Goal: Task Accomplishment & Management: Manage account settings

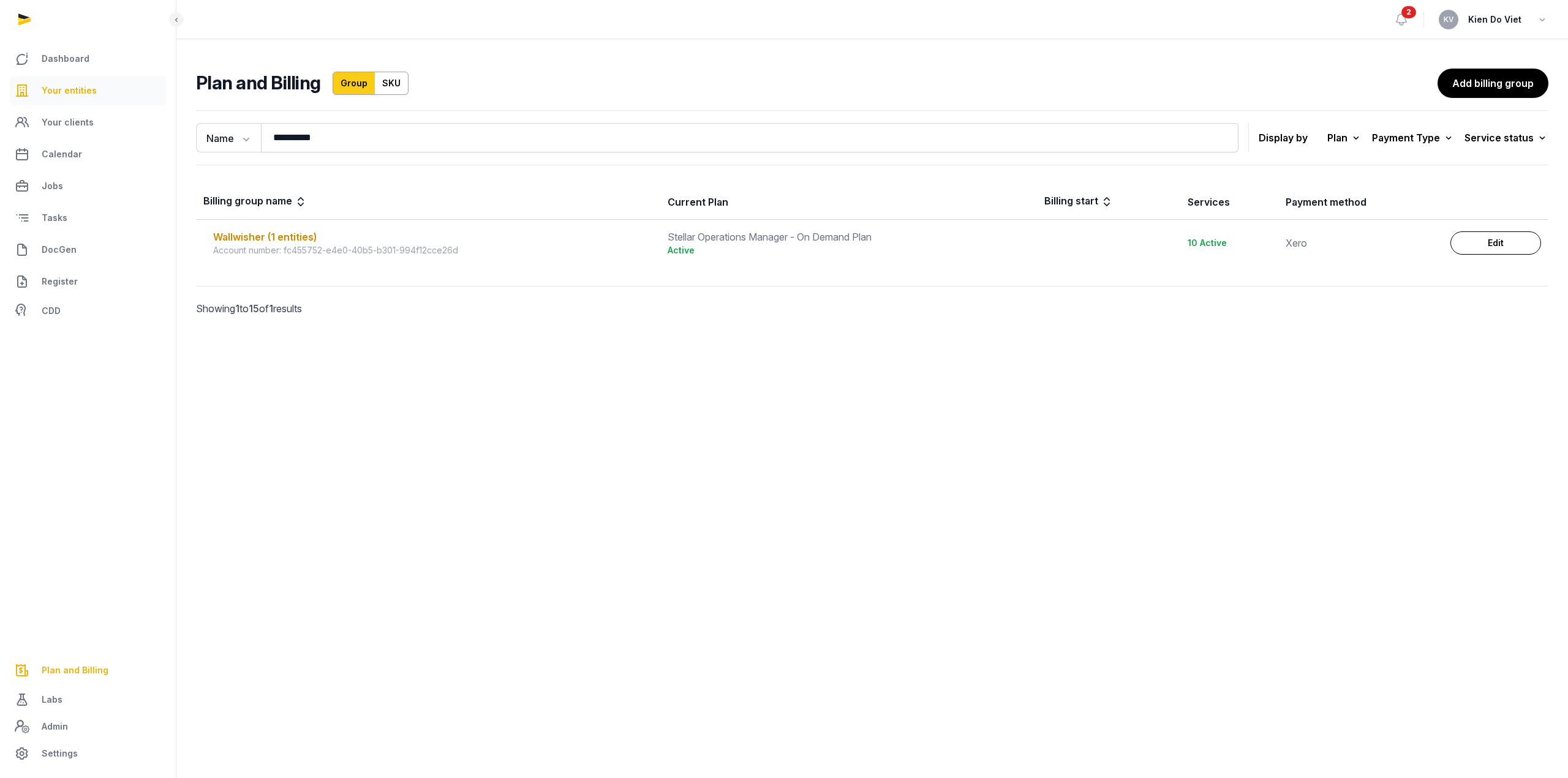
click at [76, 95] on span "Your entities" at bounding box center [69, 90] width 55 height 15
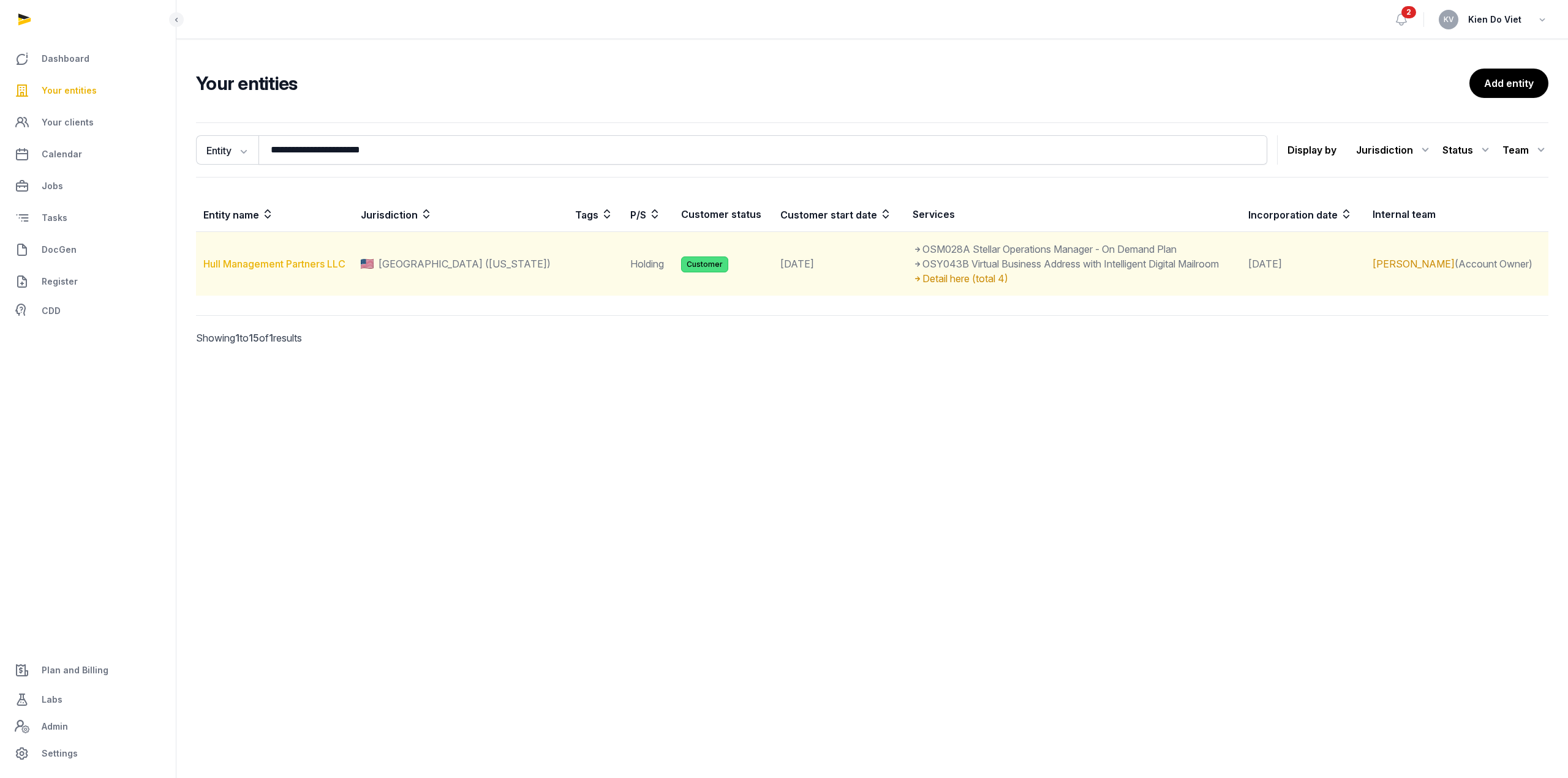
click at [289, 260] on link "Hull Management Partners LLC" at bounding box center [274, 263] width 142 height 12
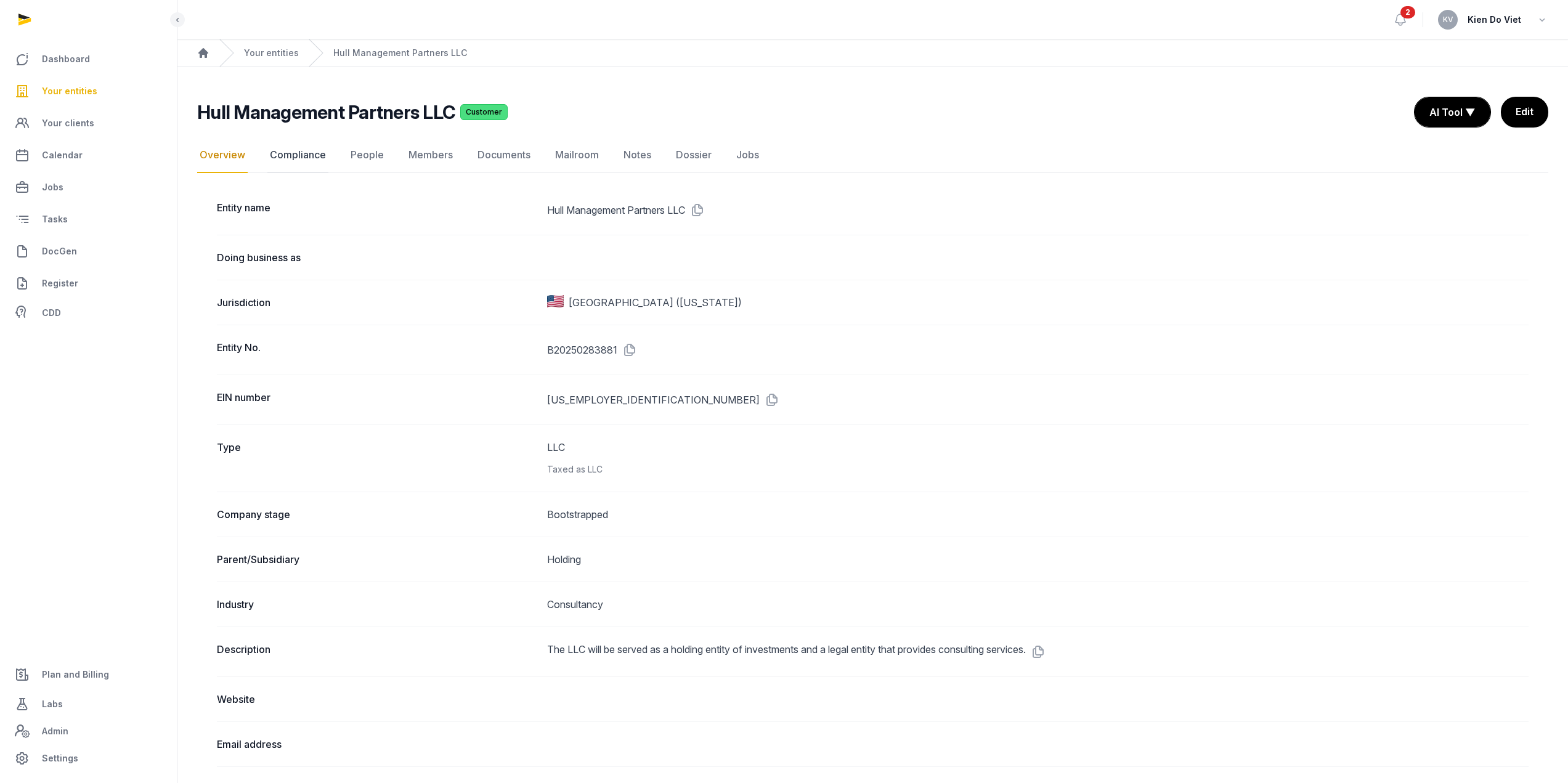
click at [308, 158] on link "Compliance" at bounding box center [298, 155] width 61 height 36
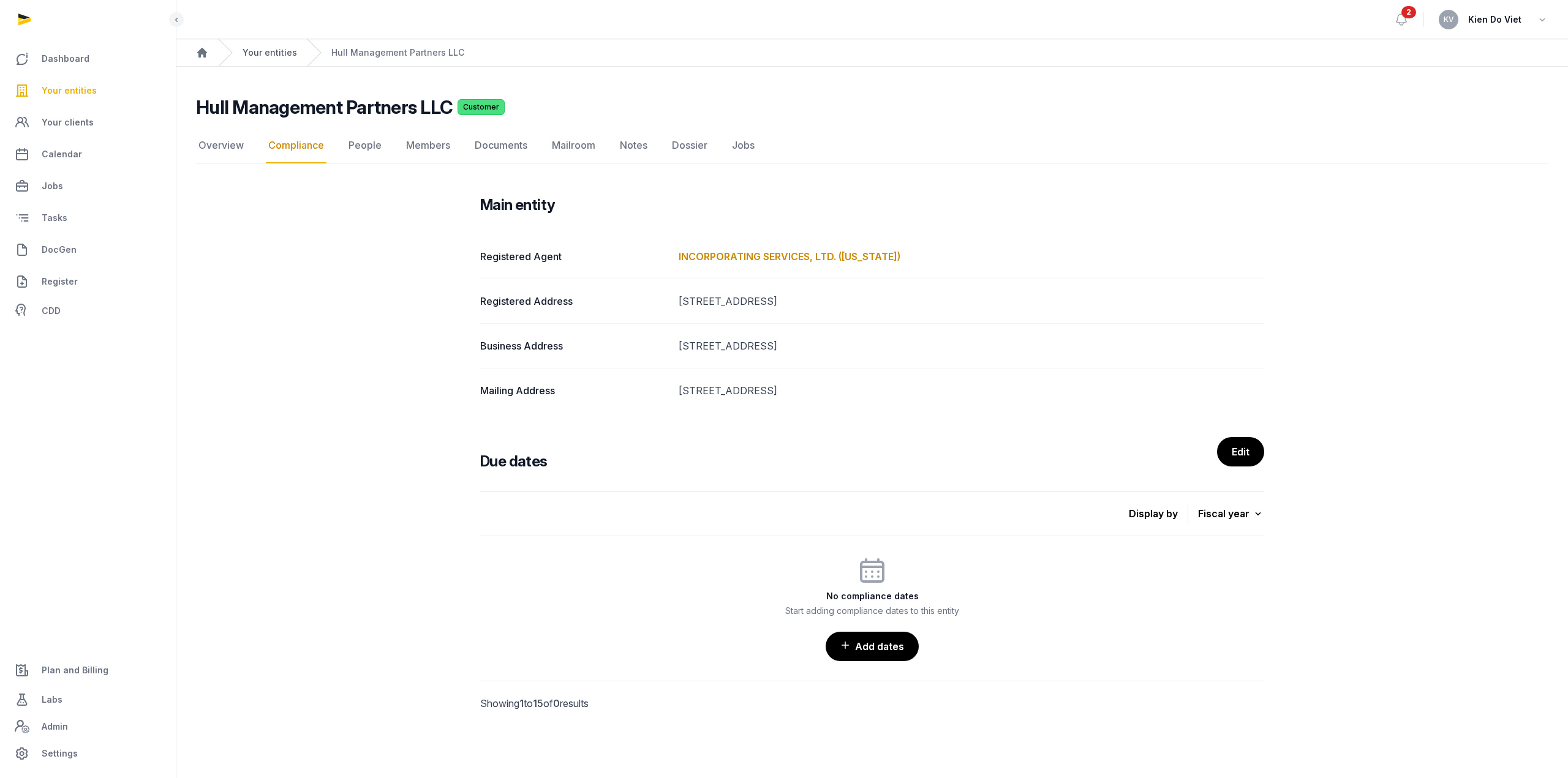
click at [268, 54] on link "Your entities" at bounding box center [270, 52] width 55 height 12
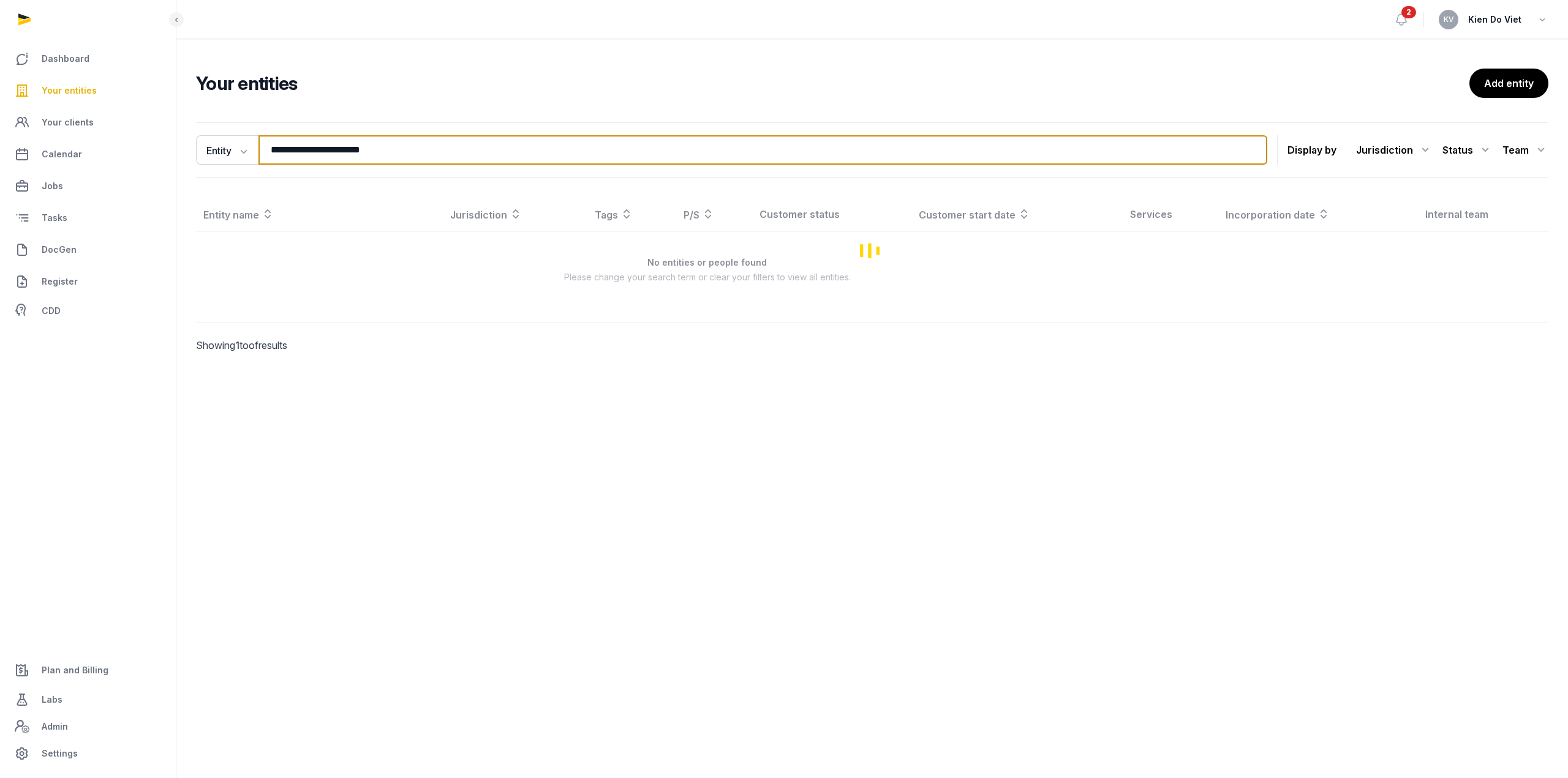
click at [309, 153] on input "**********" at bounding box center [762, 150] width 1008 height 29
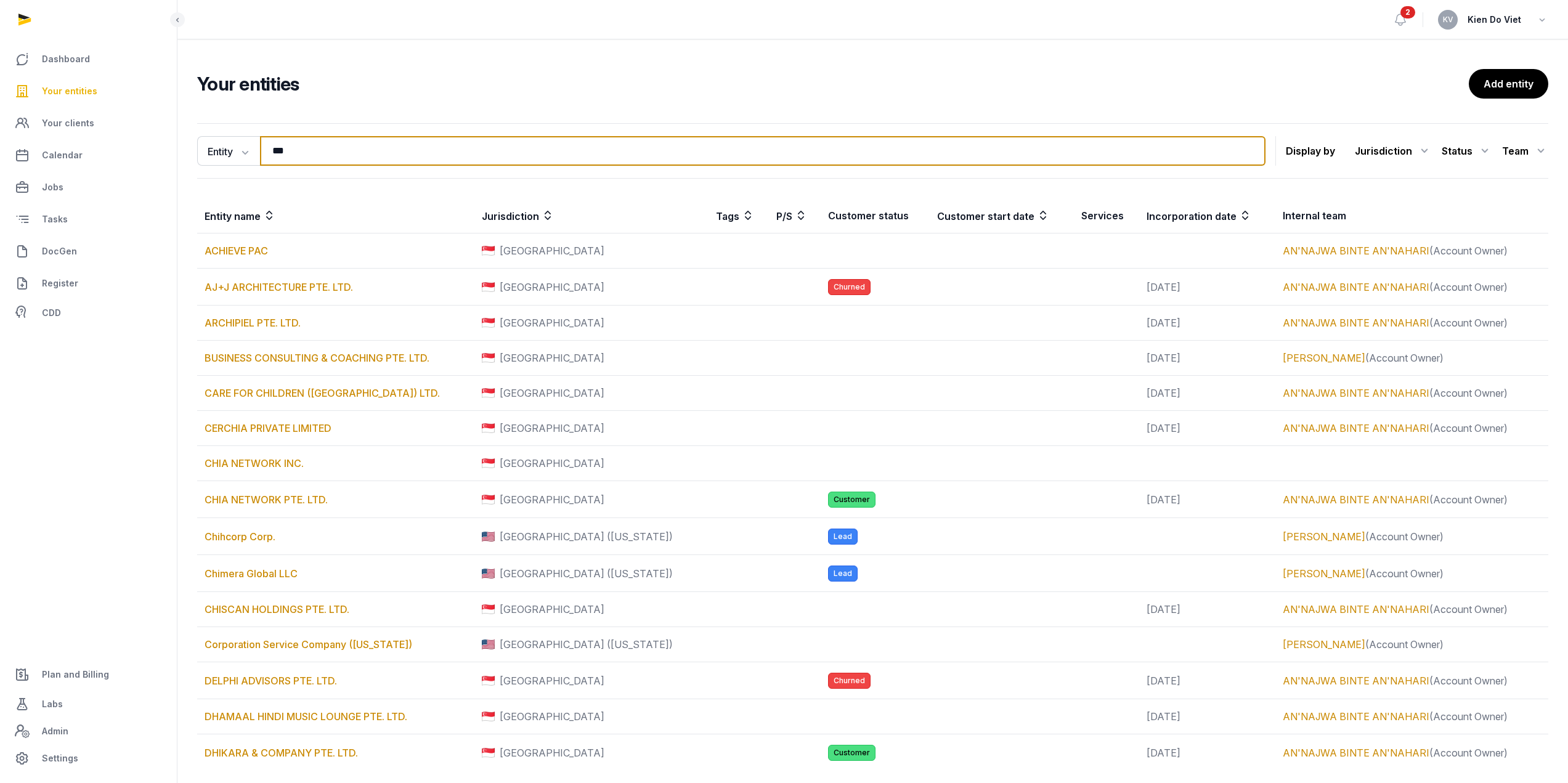
type input "**********"
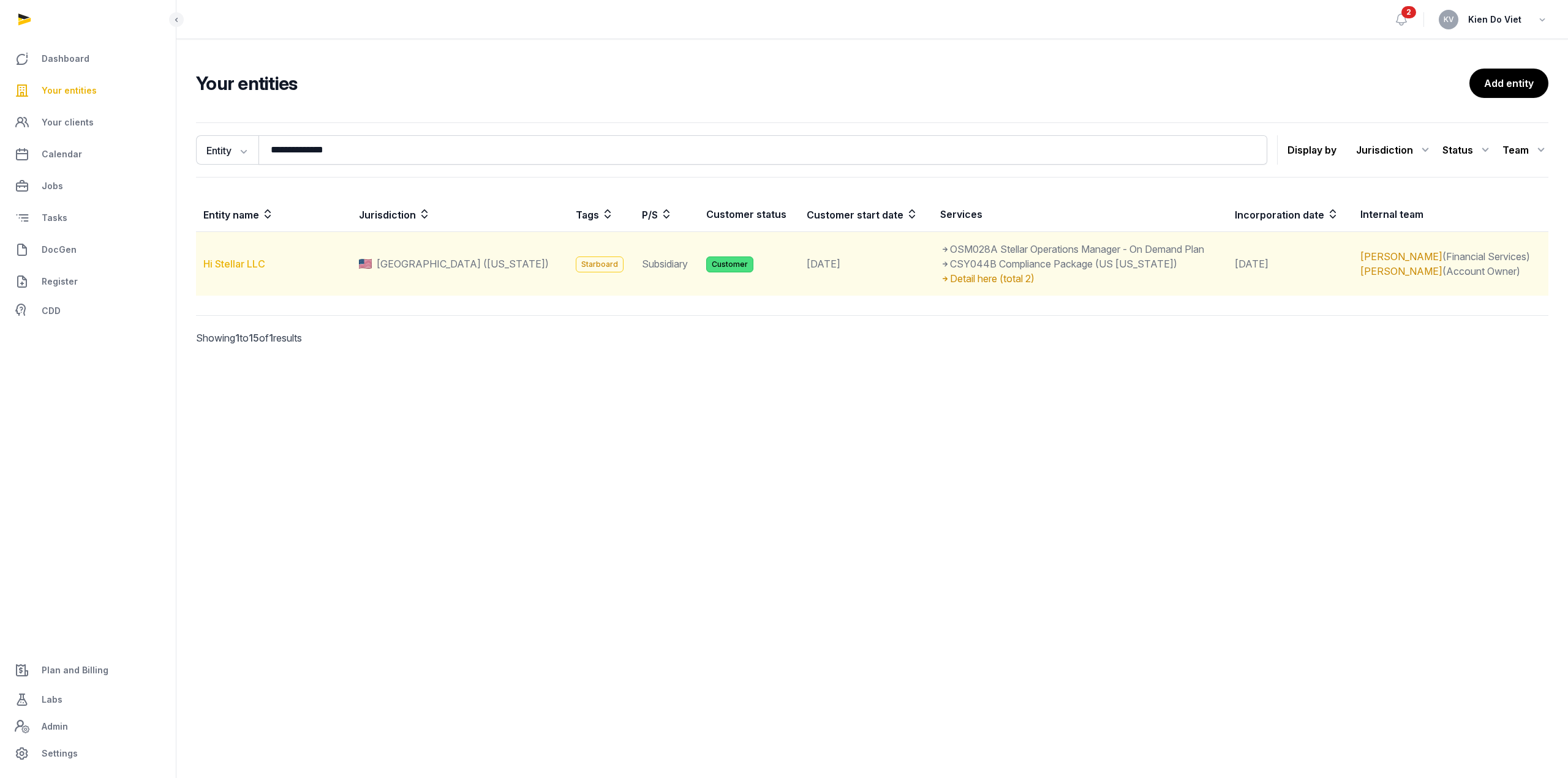
click at [256, 263] on link "Hi Stellar LLC" at bounding box center [234, 263] width 62 height 12
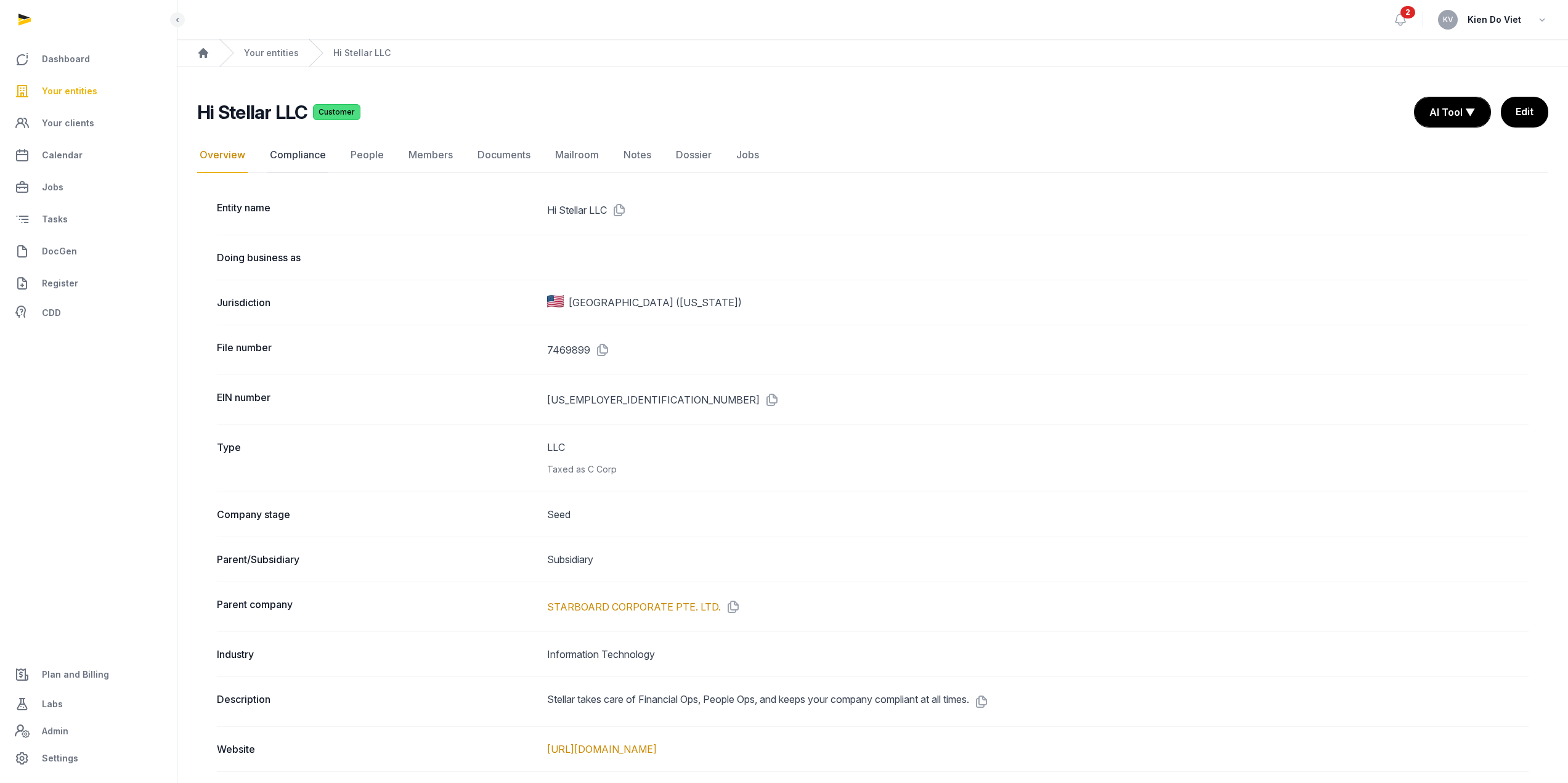
click at [312, 159] on link "Compliance" at bounding box center [298, 155] width 61 height 36
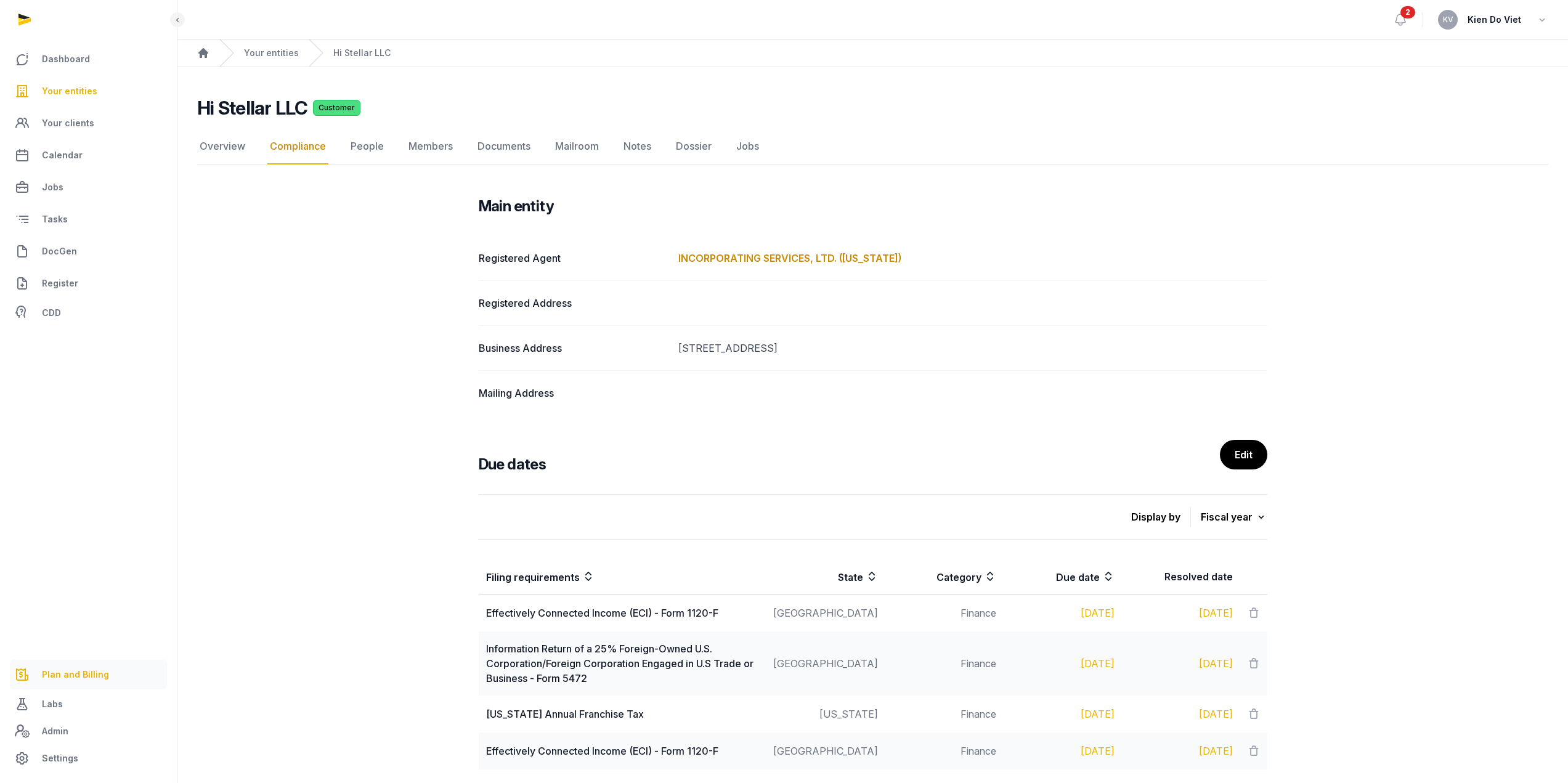
click at [80, 675] on span "Plan and Billing" at bounding box center [75, 675] width 67 height 15
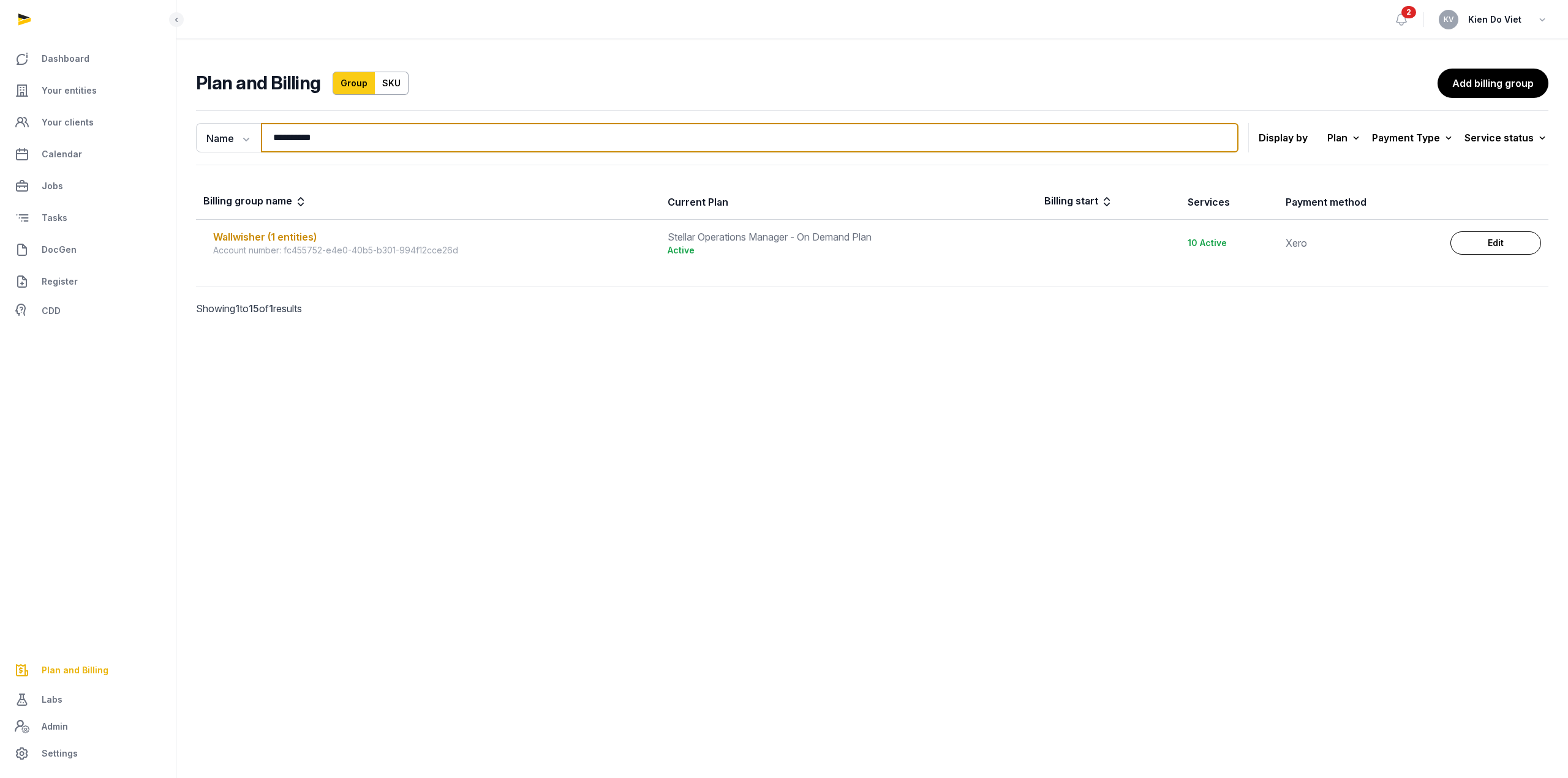
click at [330, 135] on input "**********" at bounding box center [749, 138] width 977 height 29
paste input "search"
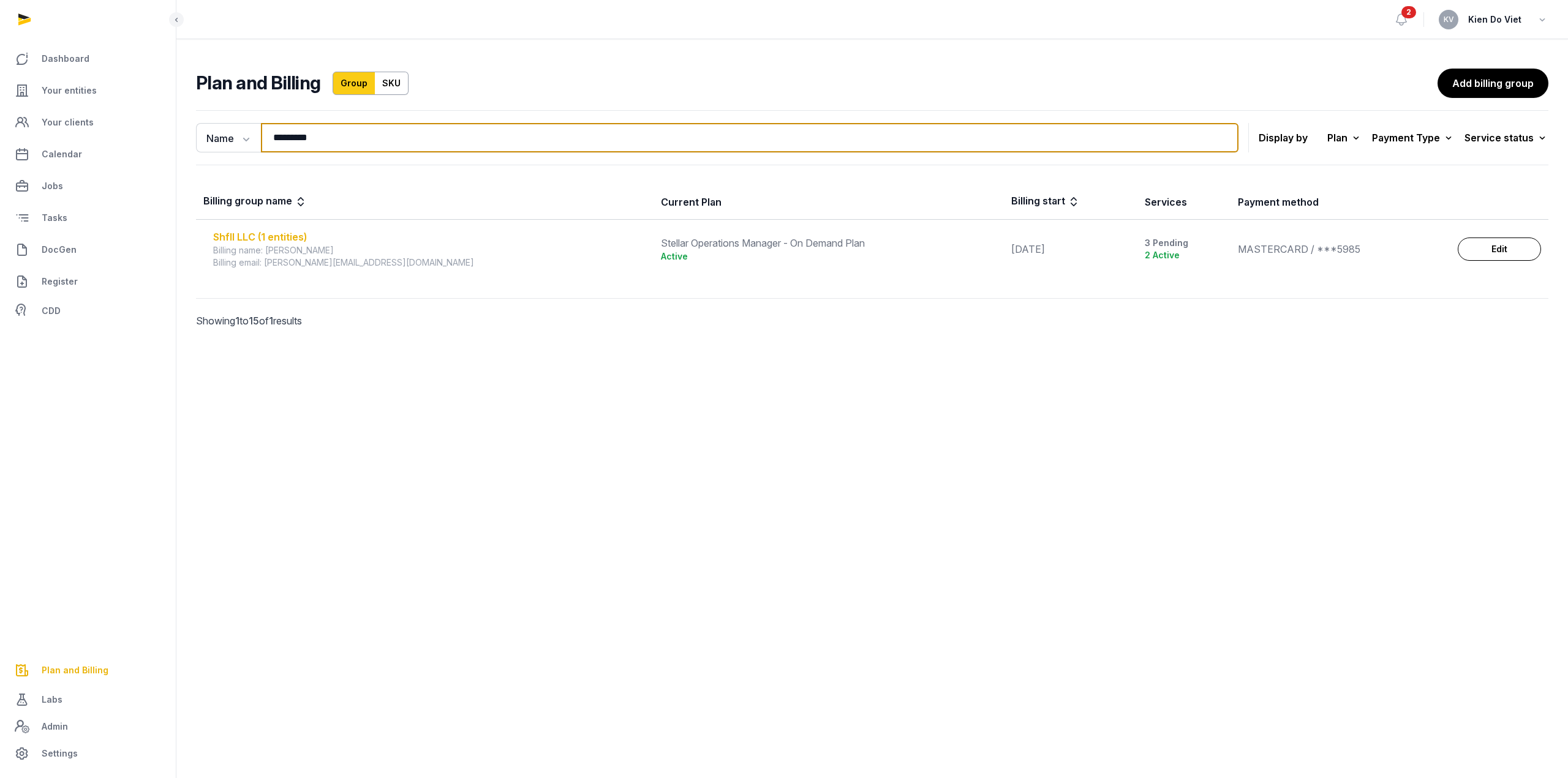
type input "*********"
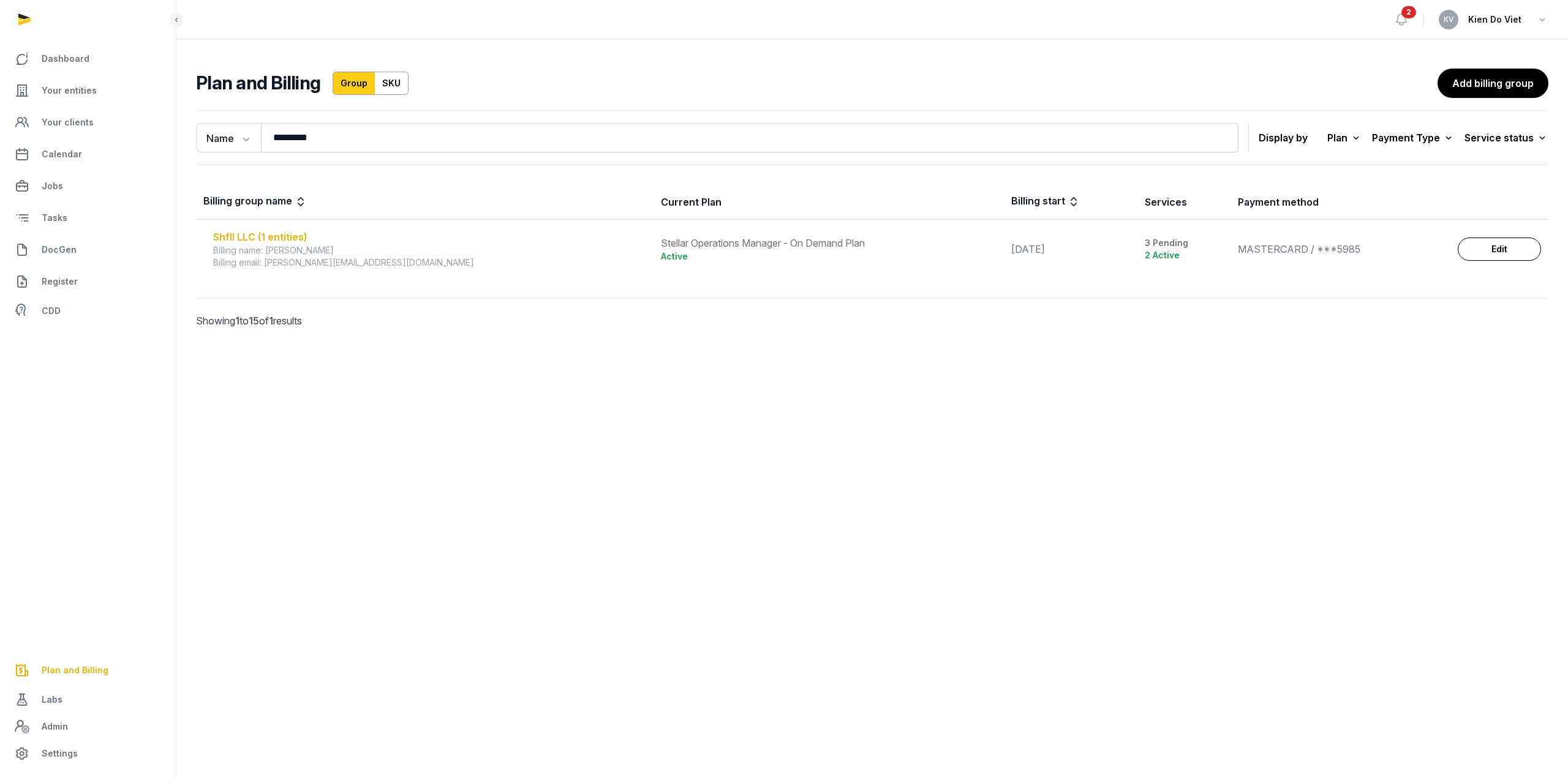
click at [285, 239] on div "Shfll LLC (1 entities)" at bounding box center [429, 236] width 433 height 15
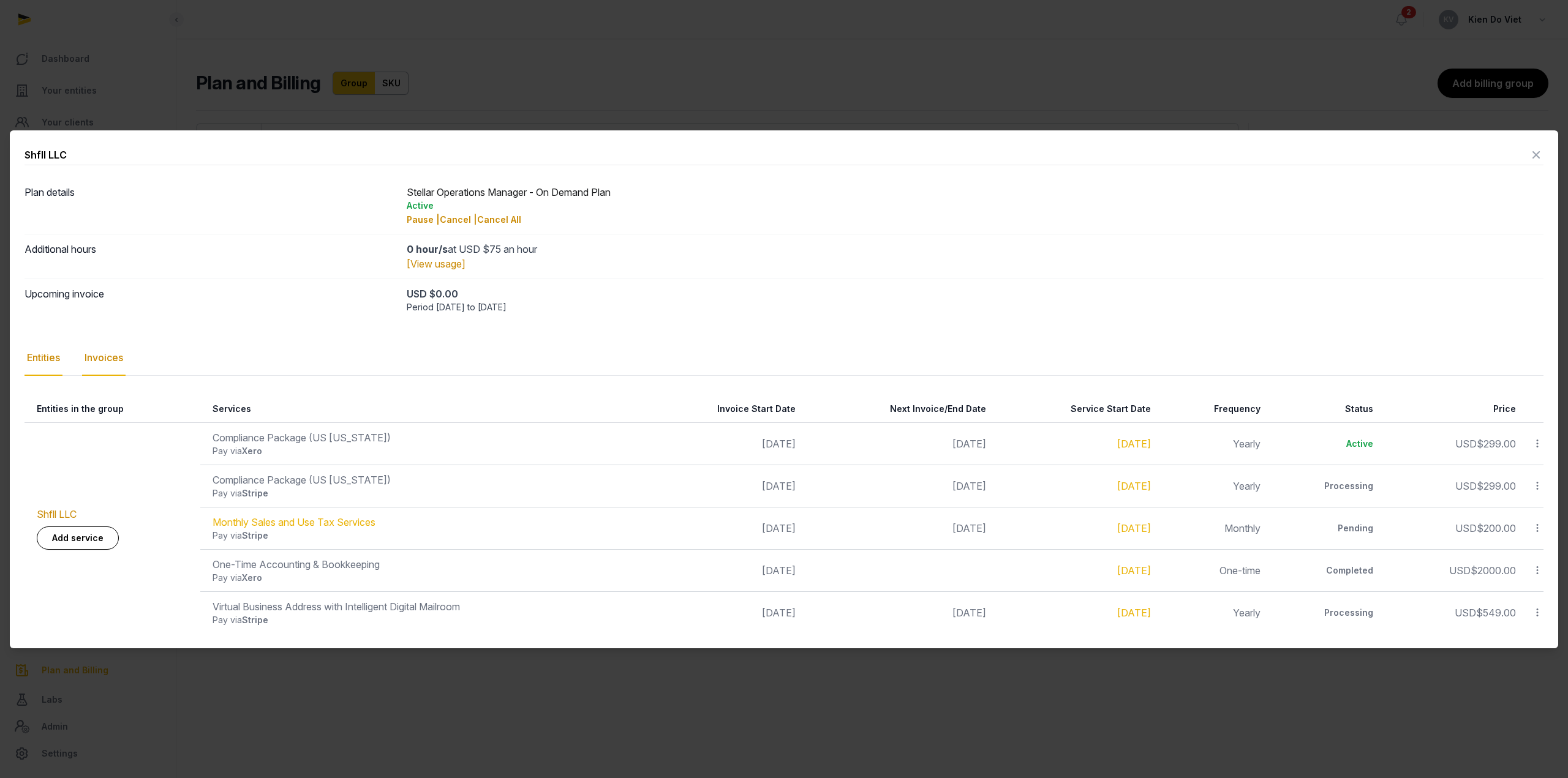
click at [108, 349] on div "Invoices" at bounding box center [104, 358] width 43 height 36
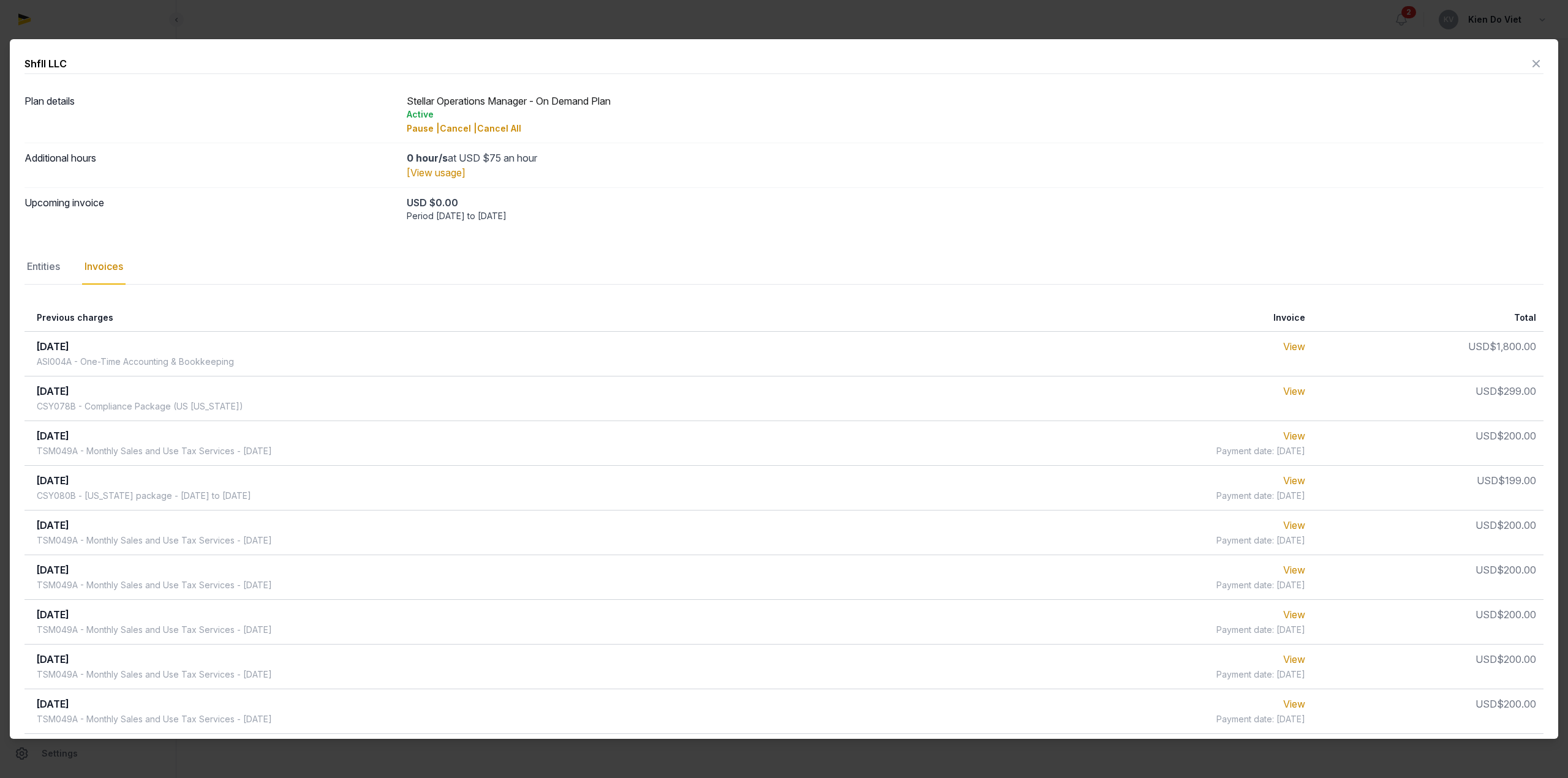
click at [51, 392] on span "[DATE]" at bounding box center [53, 391] width 33 height 12
click at [1528, 64] on icon at bounding box center [1535, 64] width 15 height 20
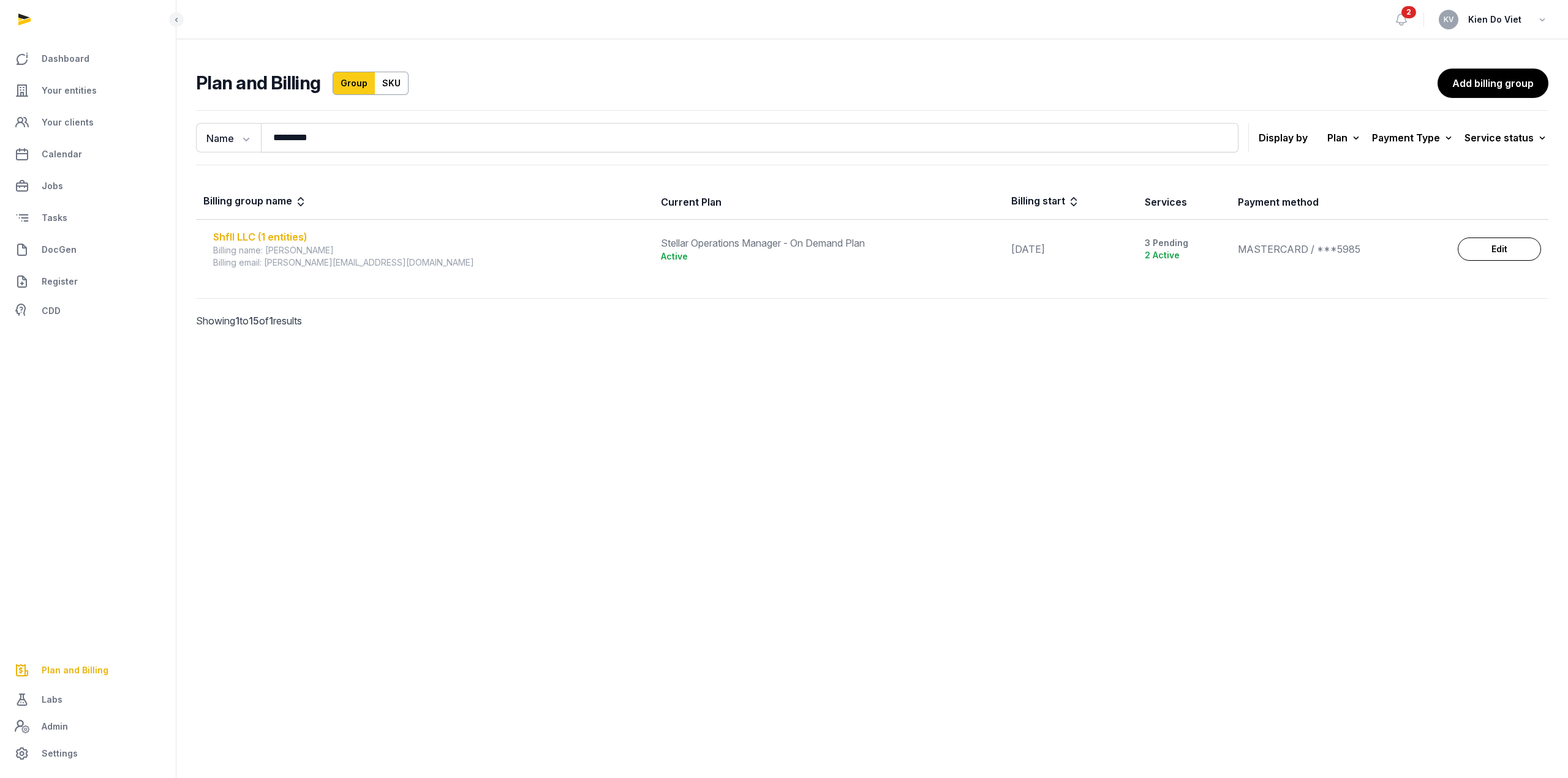
click at [289, 238] on div "Shfll LLC (1 entities)" at bounding box center [429, 236] width 433 height 15
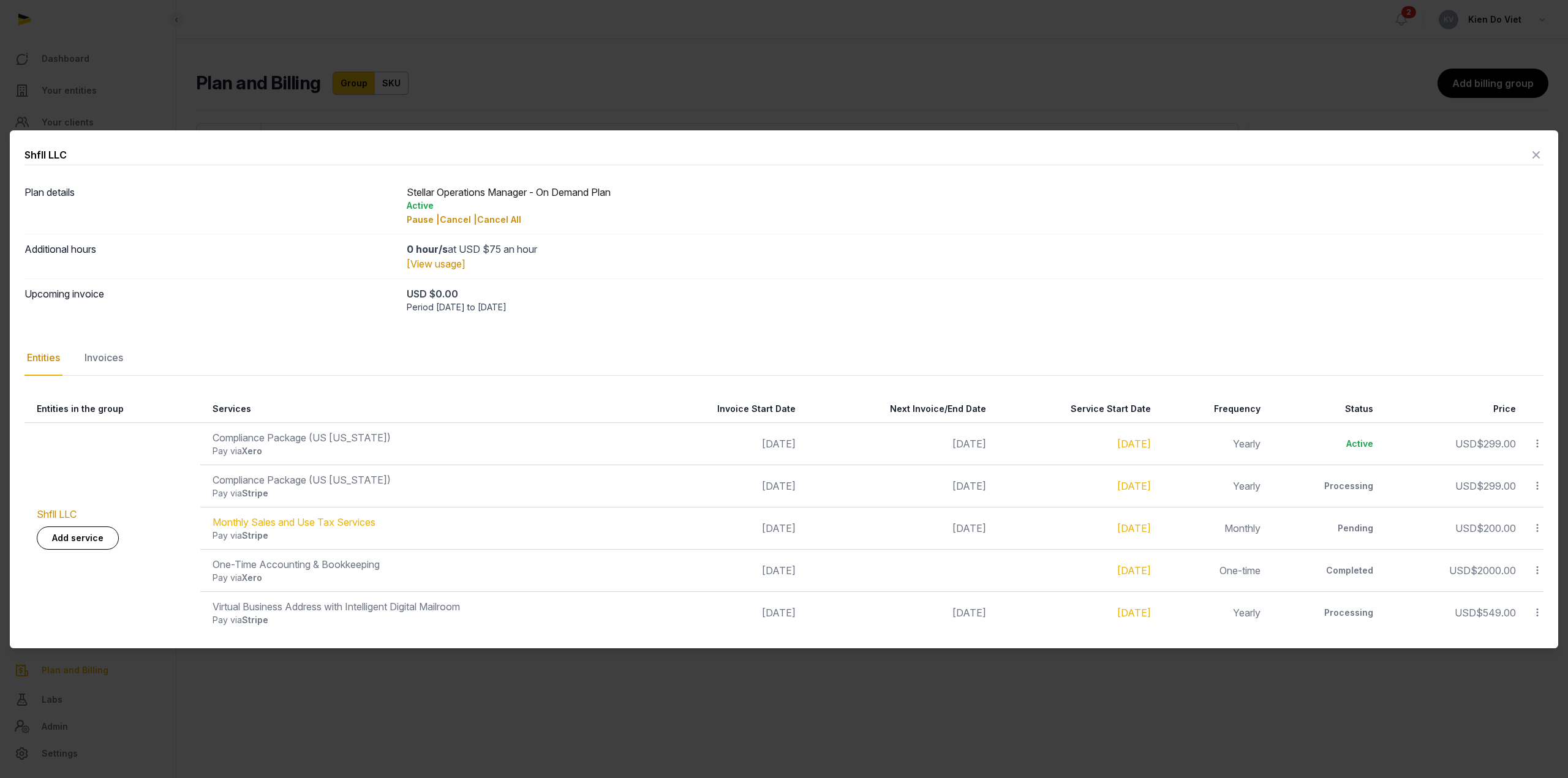
click at [323, 437] on div "Compliance Package (US [US_STATE])" at bounding box center [423, 437] width 421 height 15
click at [104, 357] on div "Invoices" at bounding box center [104, 358] width 43 height 36
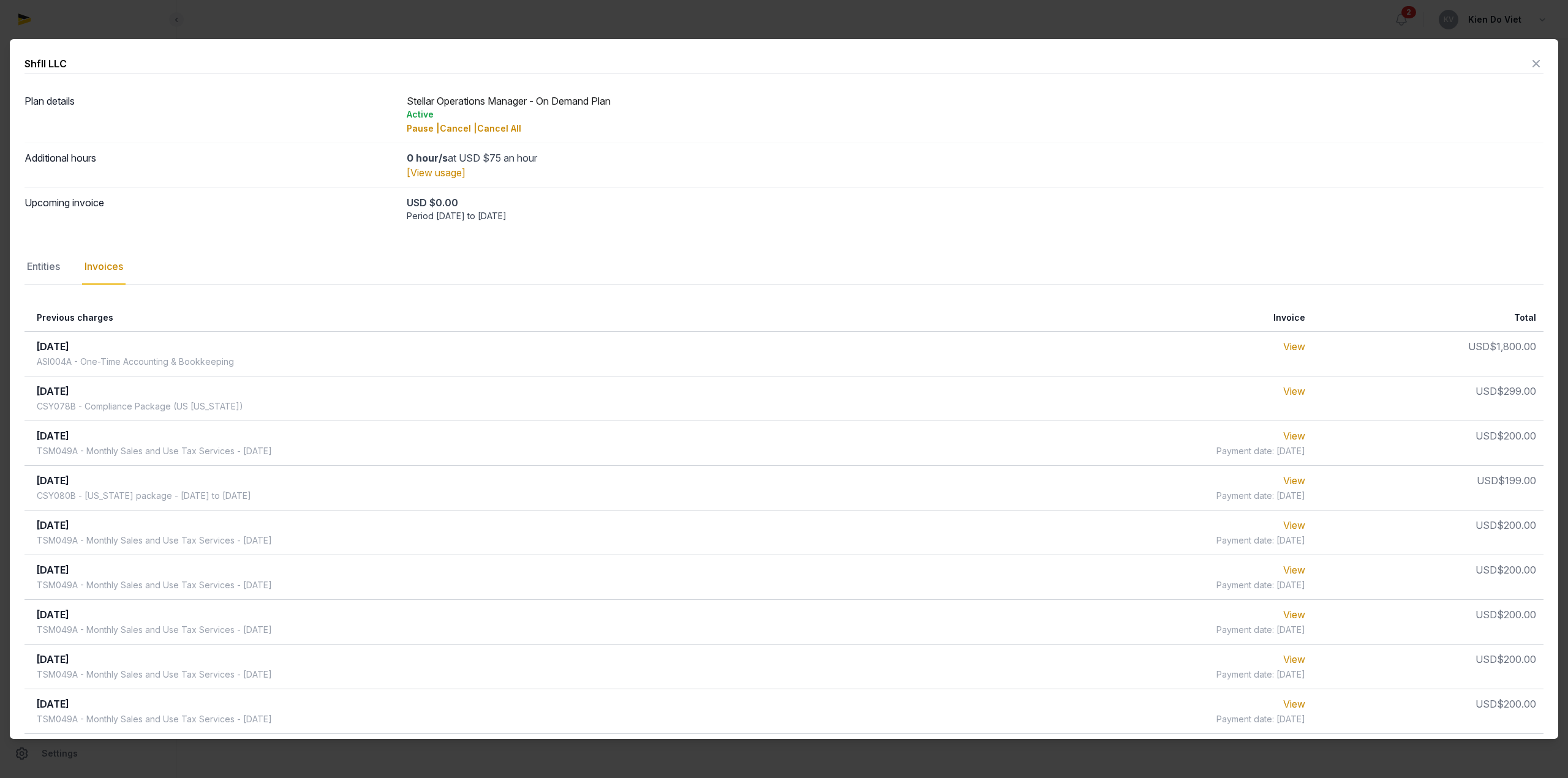
scroll to position [61, 0]
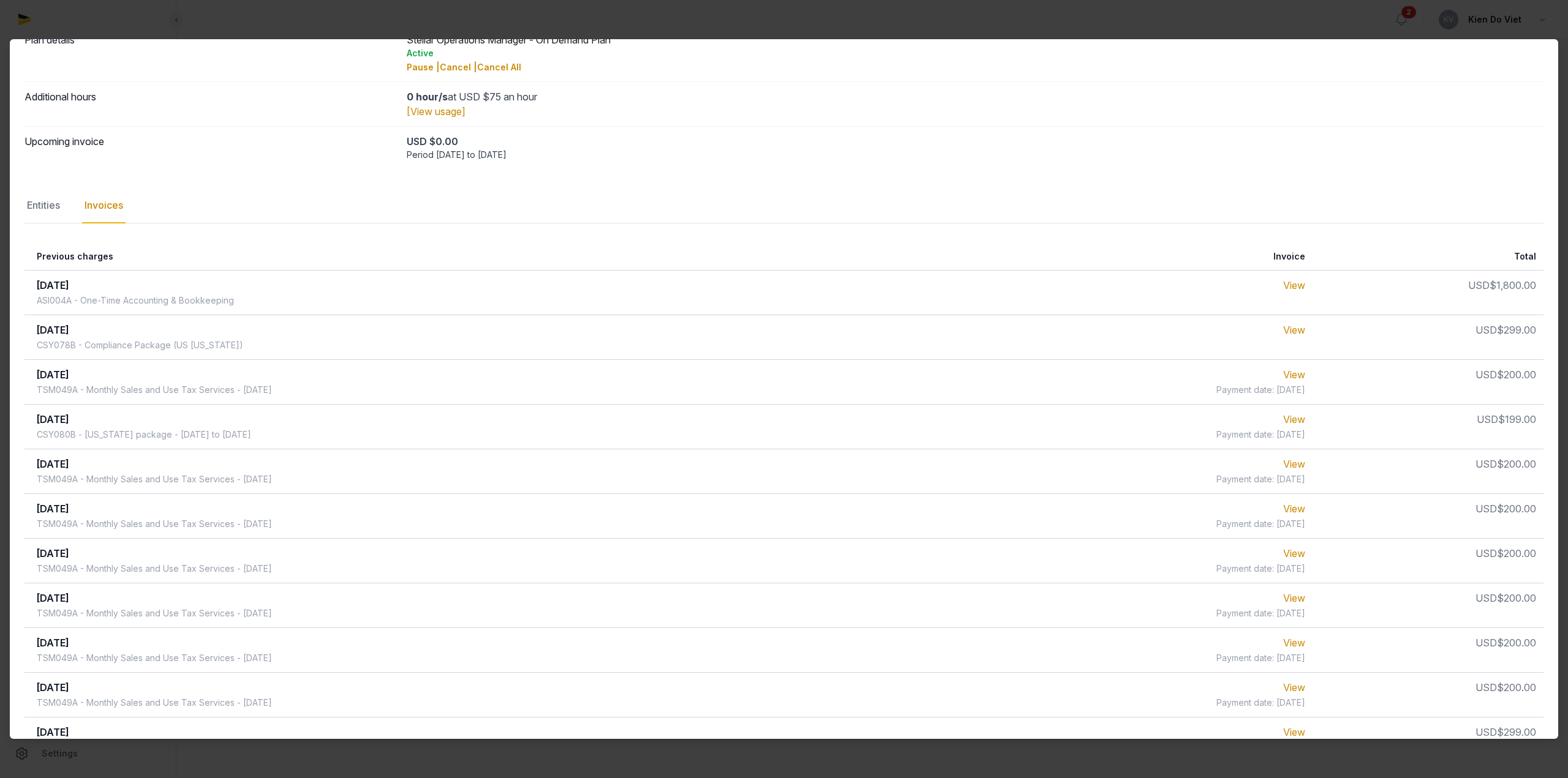
click at [59, 436] on div "CSY080B - [US_STATE] package - [DATE] to [DATE]" at bounding box center [144, 435] width 214 height 12
click at [59, 436] on div "CSY080B - [US_STATE] package - [DATE] to [DATE]" at bounding box center [144, 435] width 214 height 12
click at [55, 436] on div "CSY080B - [US_STATE] package - [DATE] to [DATE]" at bounding box center [144, 435] width 214 height 12
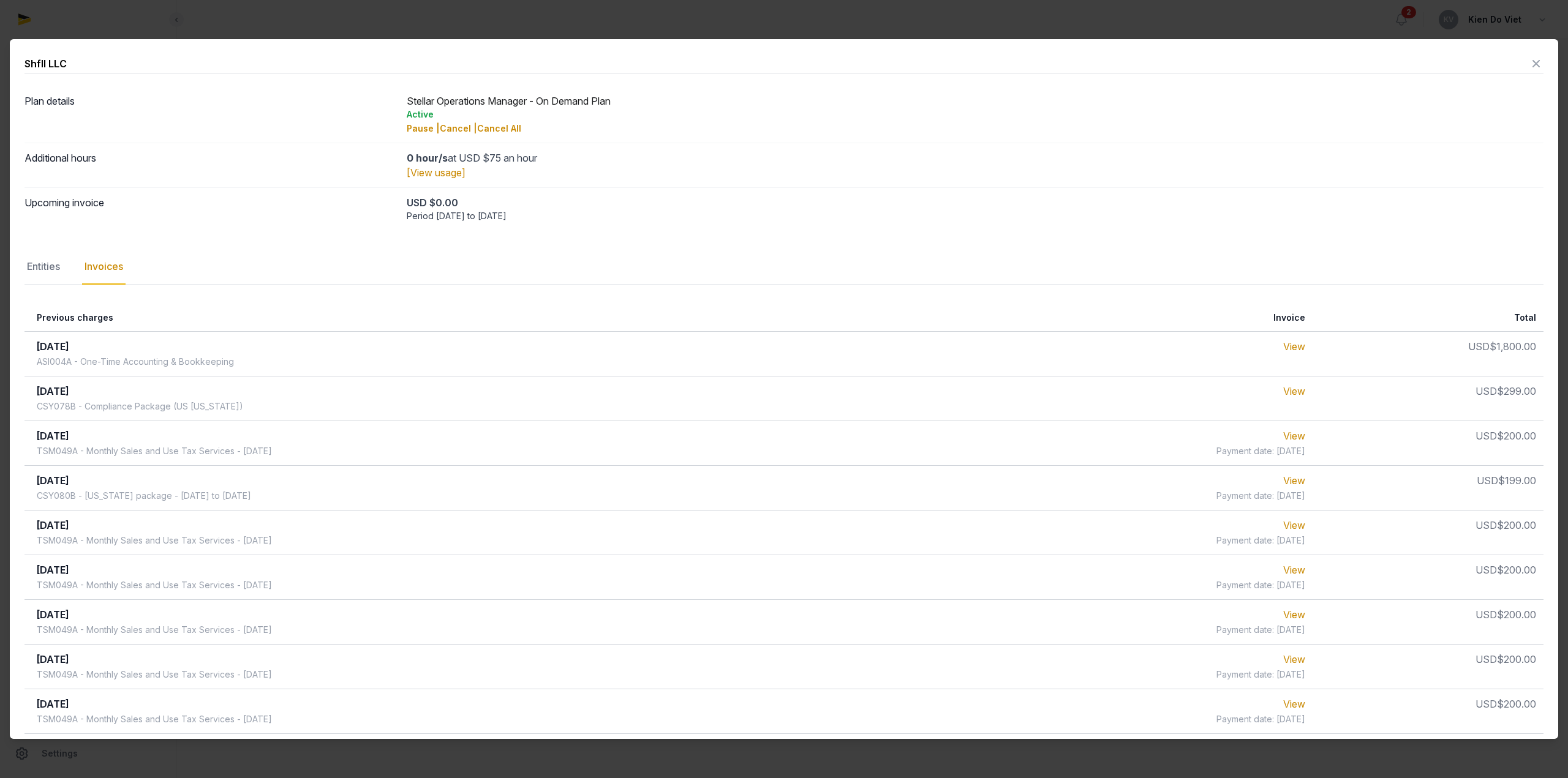
click at [1528, 62] on icon at bounding box center [1535, 64] width 15 height 20
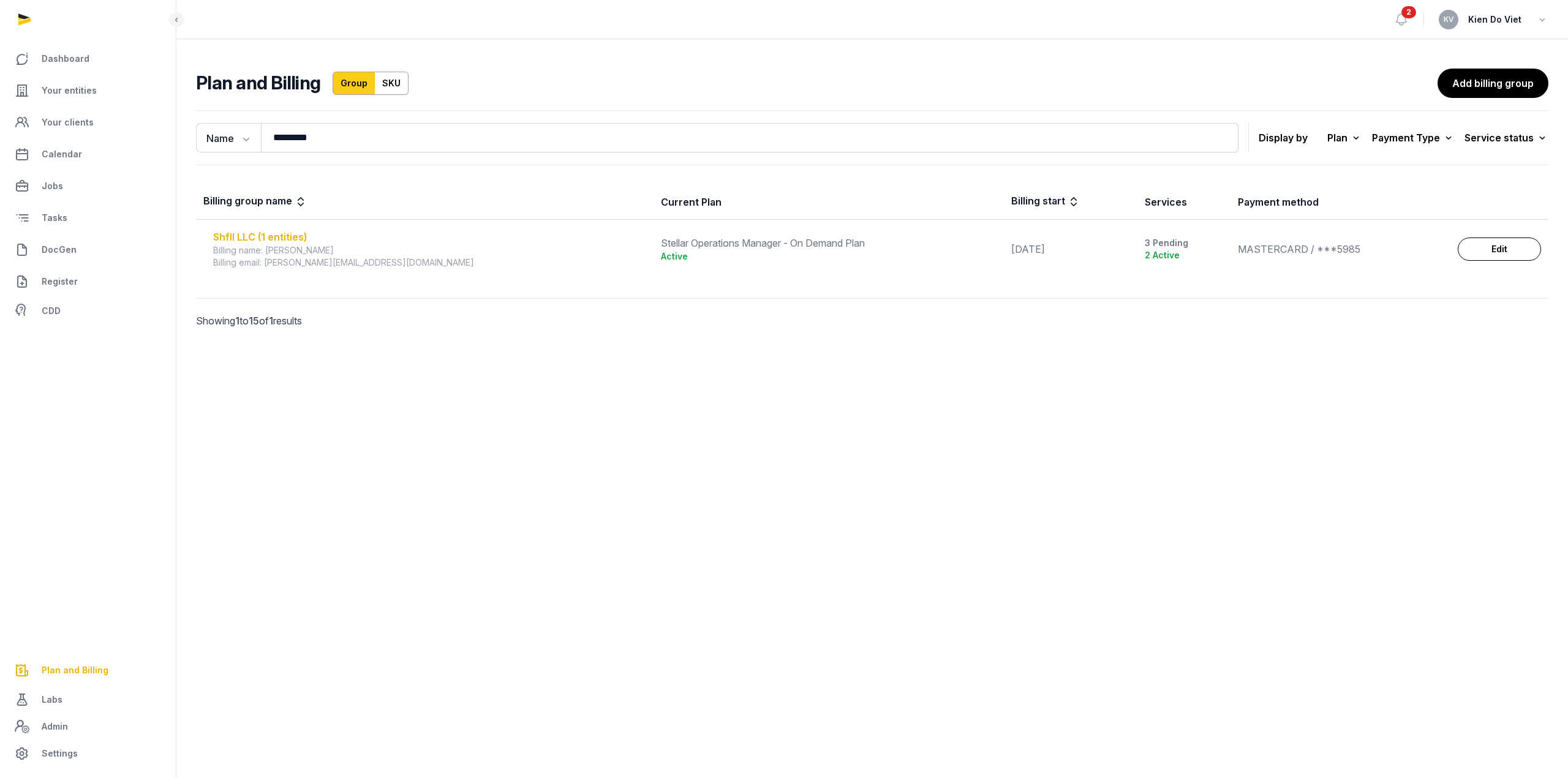
click at [251, 234] on div "Shfll LLC (1 entities)" at bounding box center [429, 236] width 433 height 15
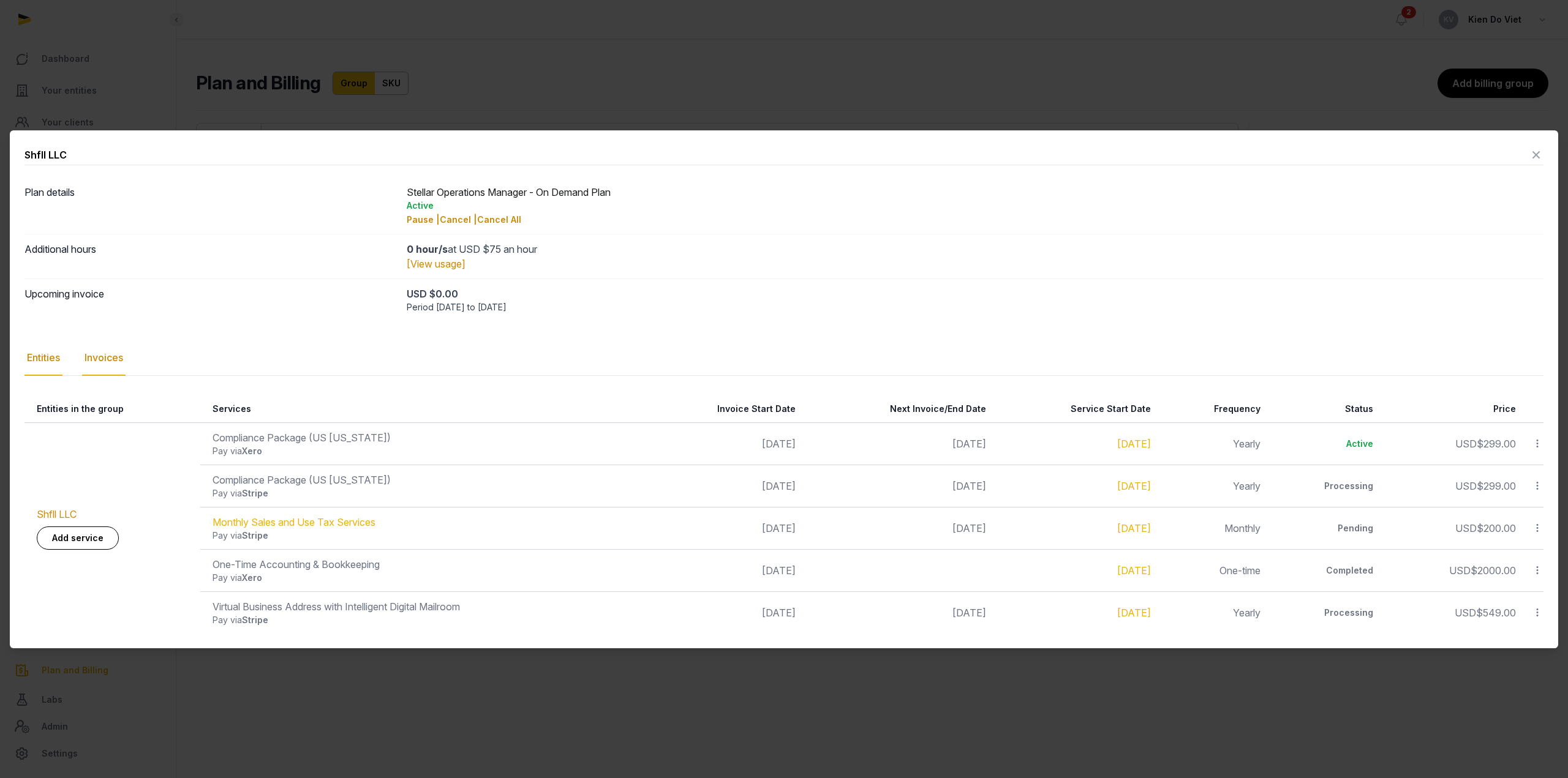
click at [106, 357] on div "Invoices" at bounding box center [104, 358] width 43 height 36
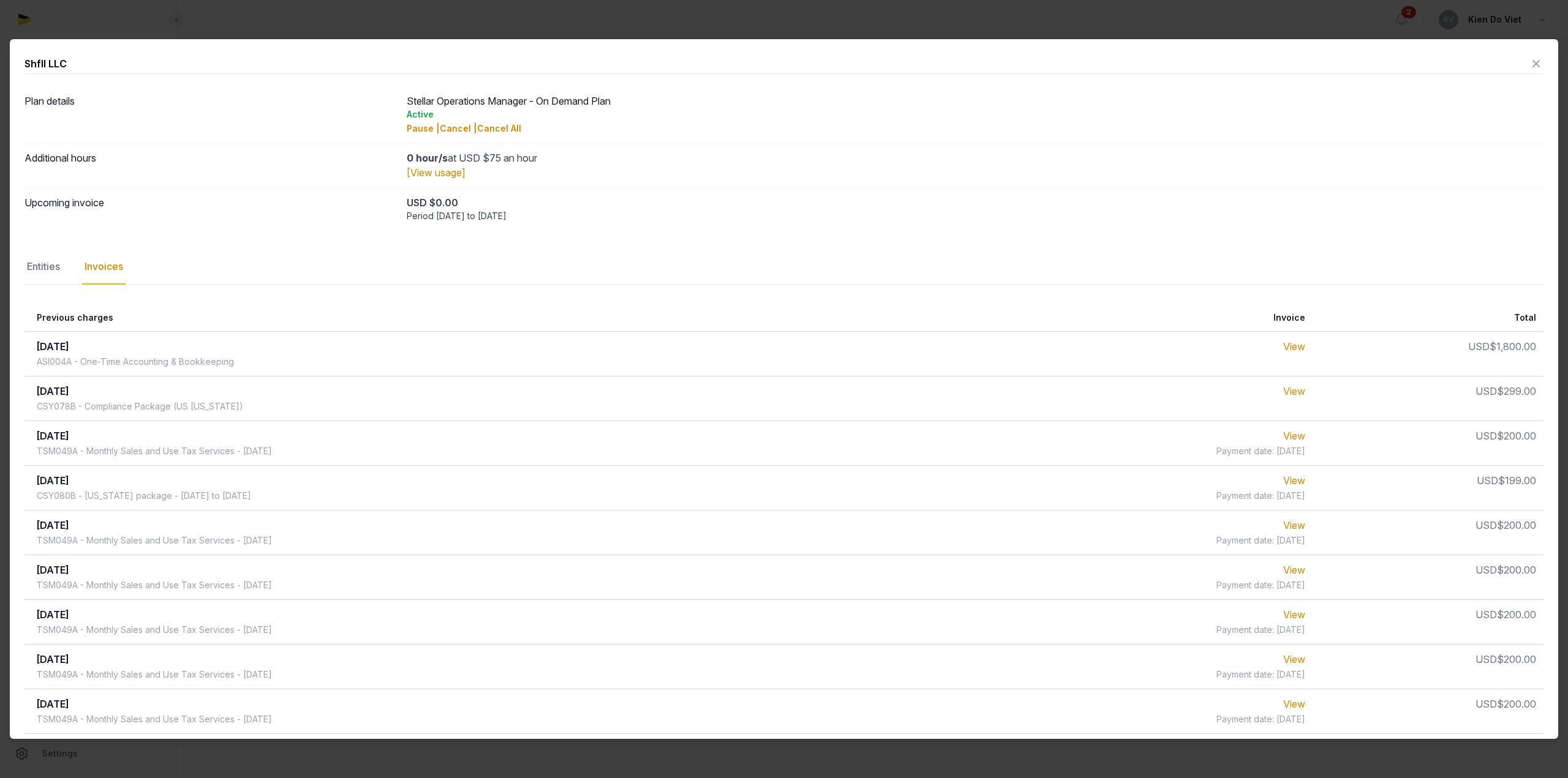
drag, startPoint x: 324, startPoint y: 498, endPoint x: 207, endPoint y: 493, distance: 117.1
click at [207, 493] on td "[DATE] CSY080B - [US_STATE] package - [DATE] to [DATE]" at bounding box center [531, 487] width 1014 height 45
click at [1530, 62] on icon at bounding box center [1535, 64] width 15 height 20
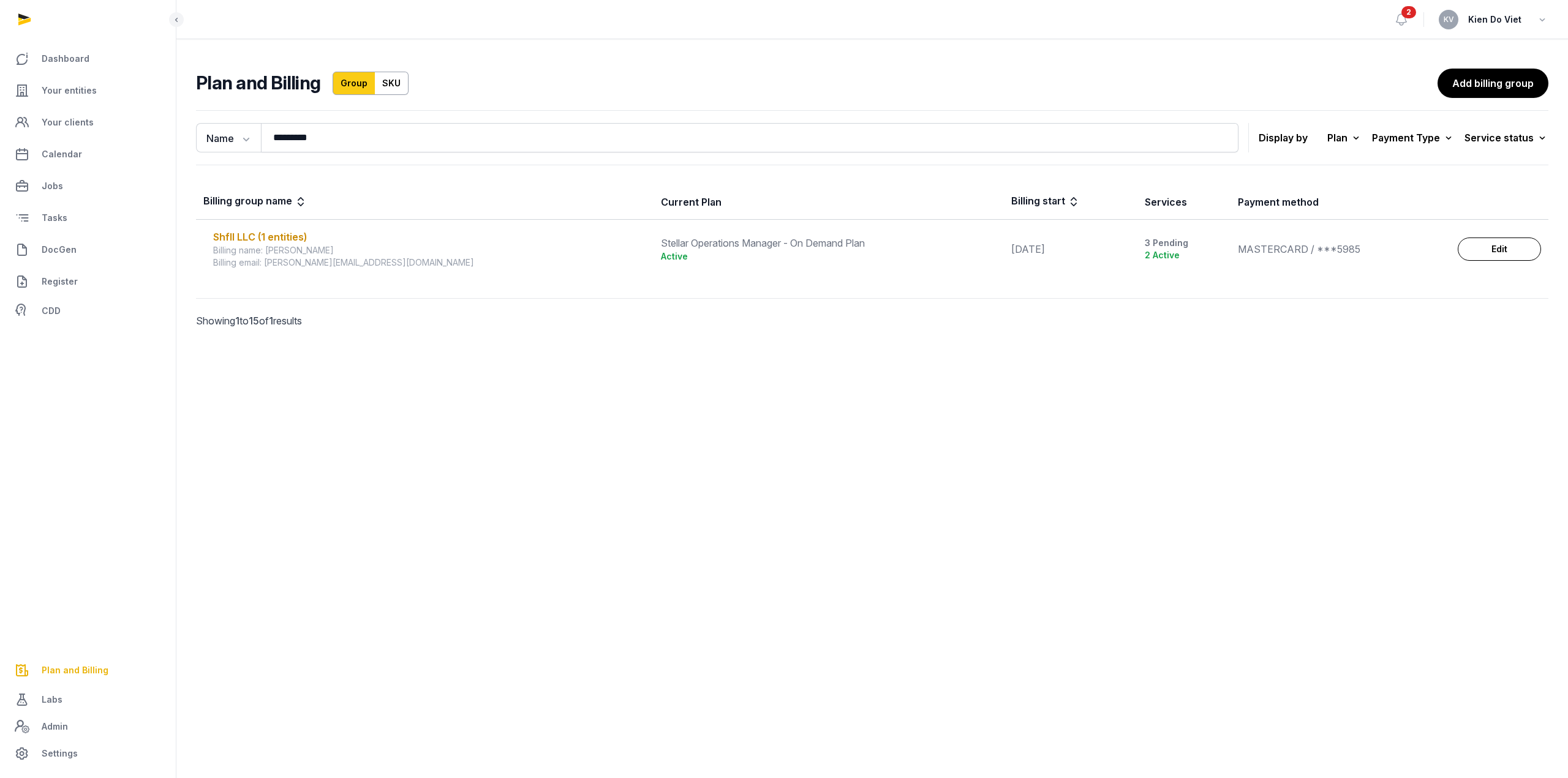
click at [280, 245] on div "Billing name: [PERSON_NAME]" at bounding box center [429, 250] width 433 height 12
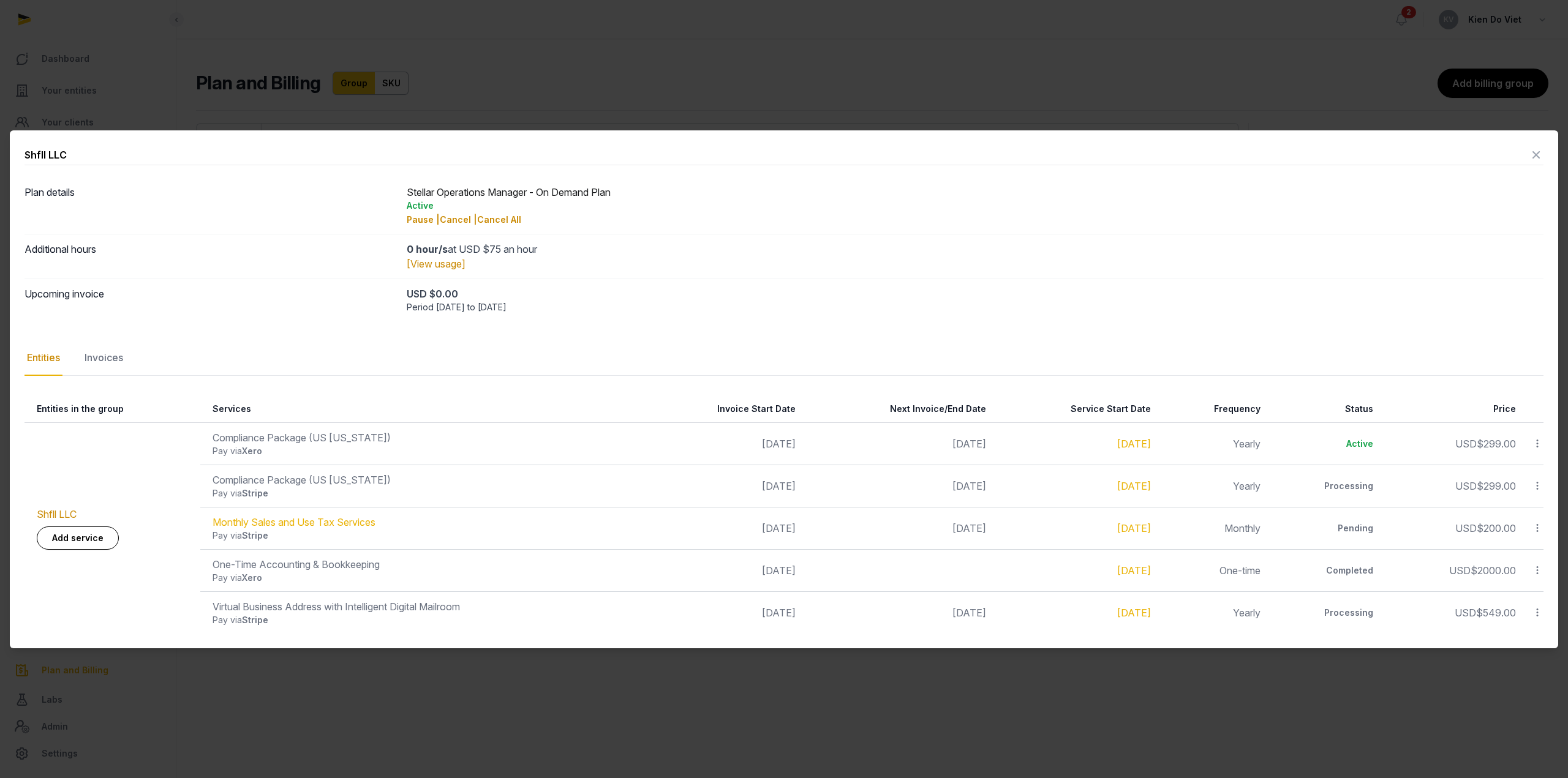
click at [1536, 154] on icon at bounding box center [1535, 155] width 15 height 20
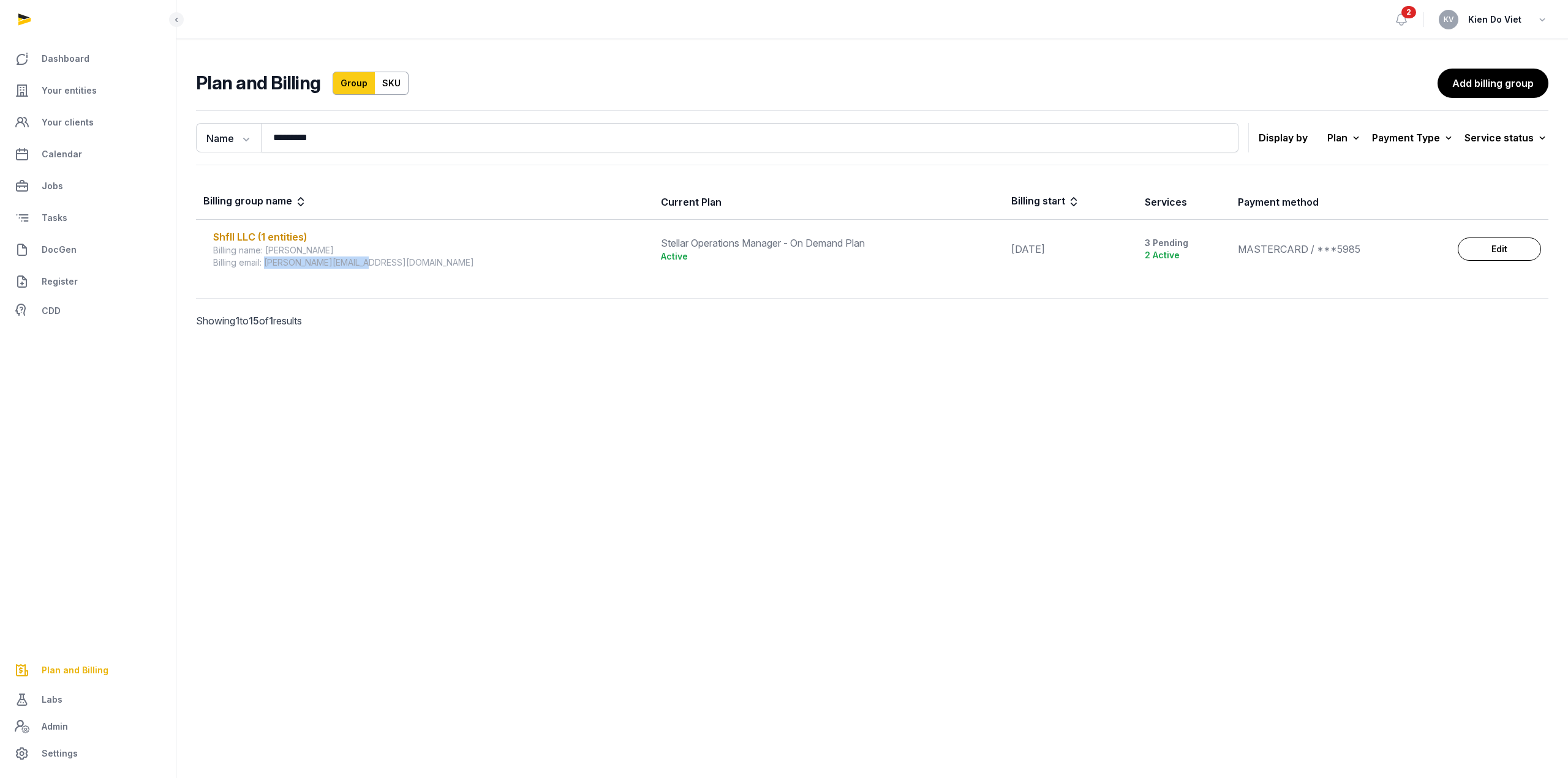
drag, startPoint x: 363, startPoint y: 266, endPoint x: 266, endPoint y: 266, distance: 97.0
click at [266, 266] on div "Billing email: [PERSON_NAME][EMAIL_ADDRESS][DOMAIN_NAME]" at bounding box center [429, 263] width 433 height 12
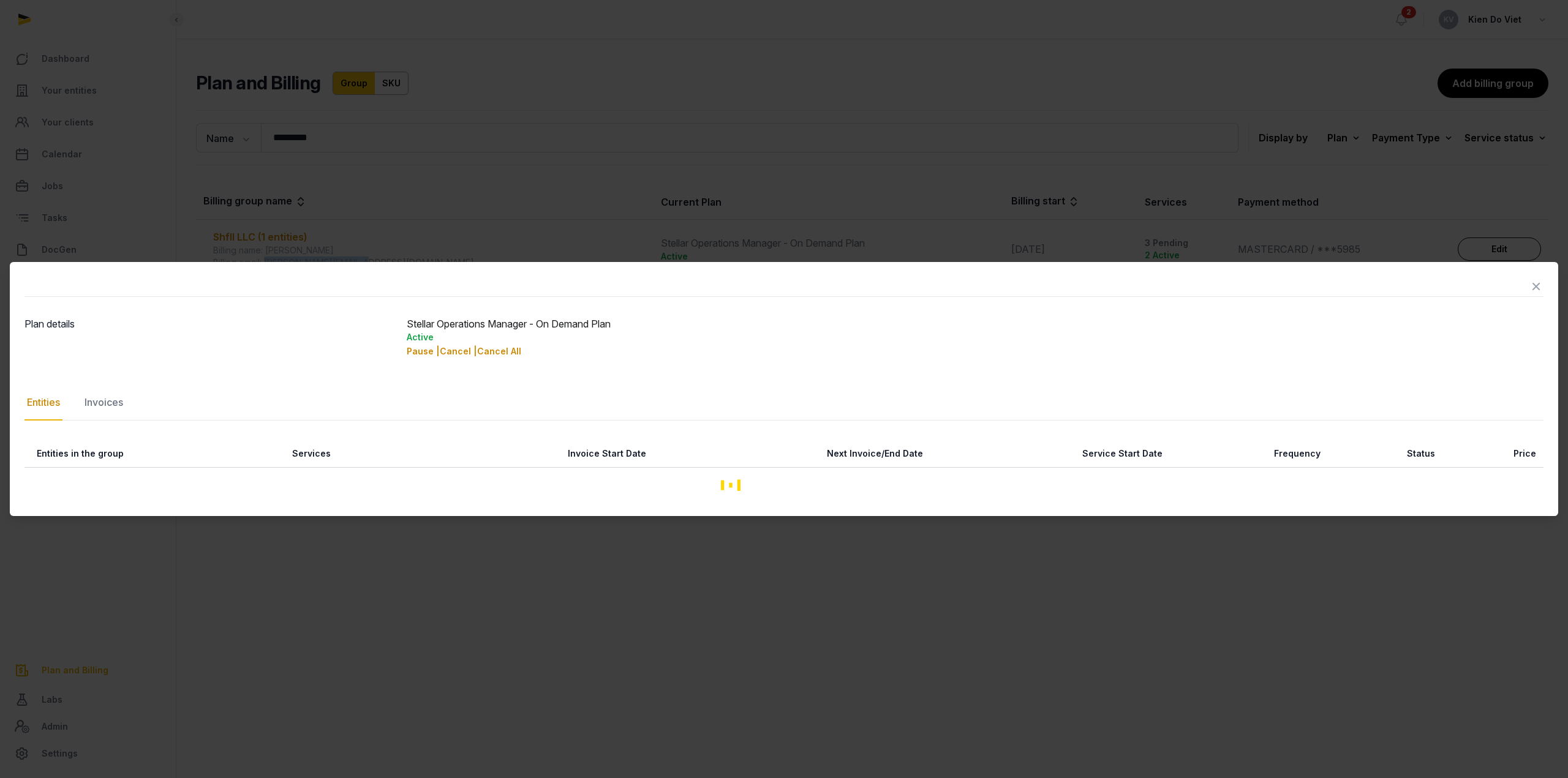
copy div "[EMAIL_ADDRESS][DOMAIN_NAME]"
